Goal: Use online tool/utility: Utilize a website feature to perform a specific function

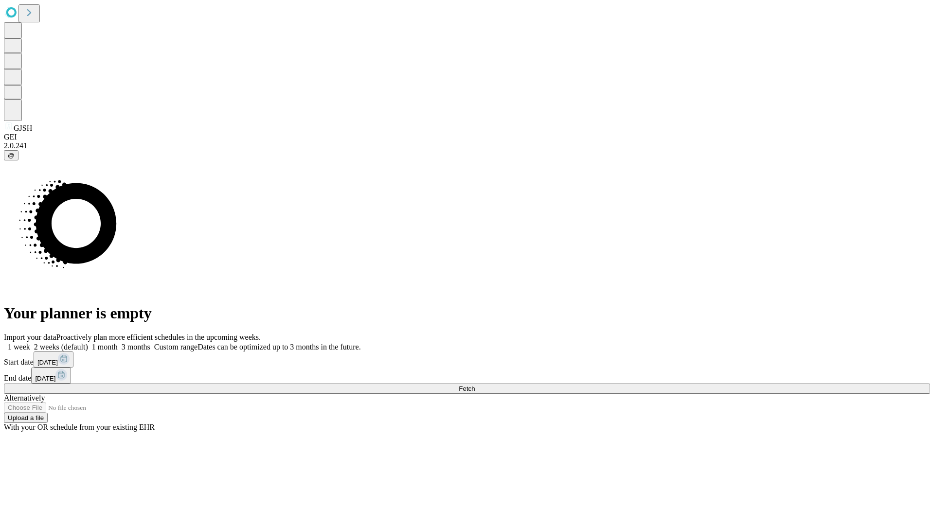
click at [475, 385] on span "Fetch" at bounding box center [467, 388] width 16 height 7
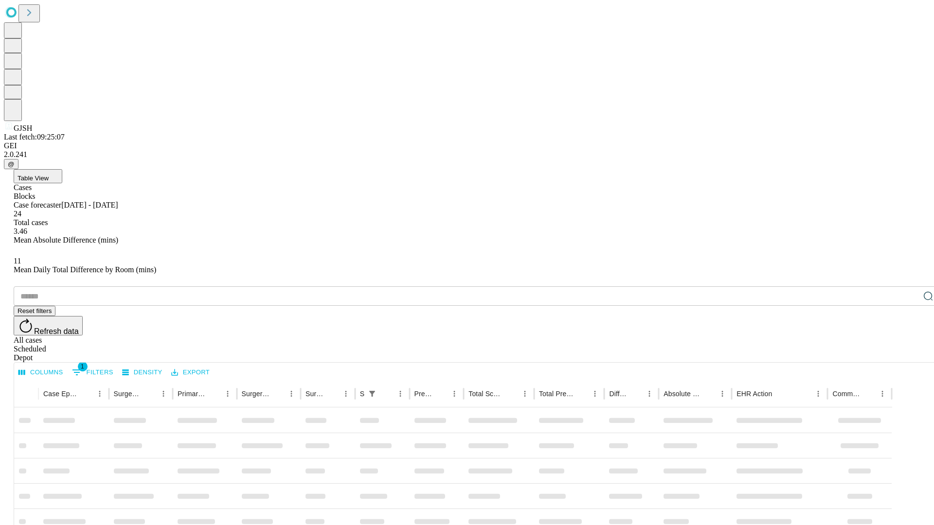
click at [49, 175] on span "Table View" at bounding box center [33, 178] width 31 height 7
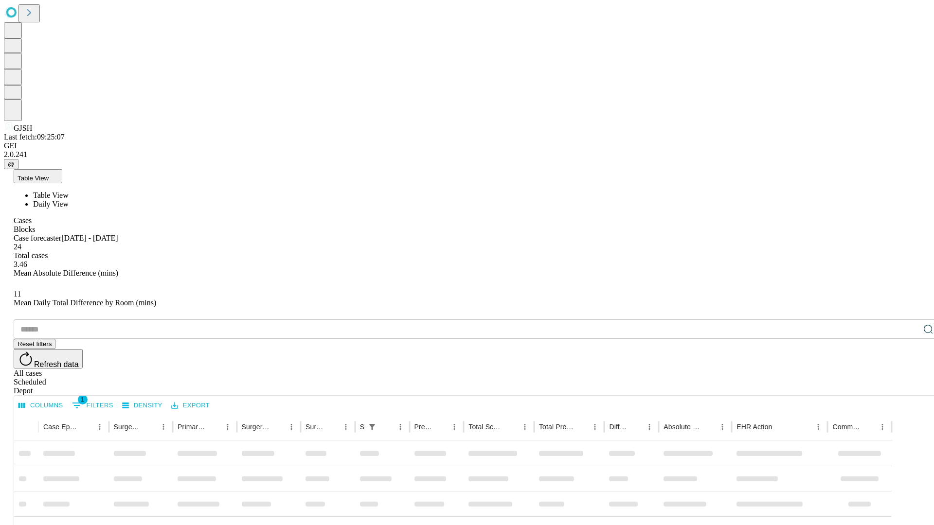
click at [69, 200] on span "Daily View" at bounding box center [50, 204] width 35 height 8
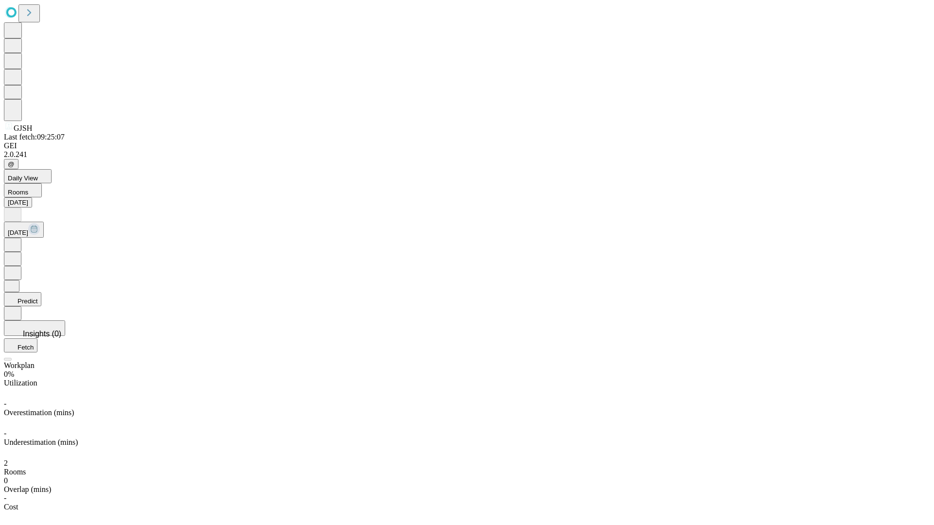
click at [41, 292] on button "Predict" at bounding box center [22, 299] width 37 height 14
